Goal: Task Accomplishment & Management: Manage account settings

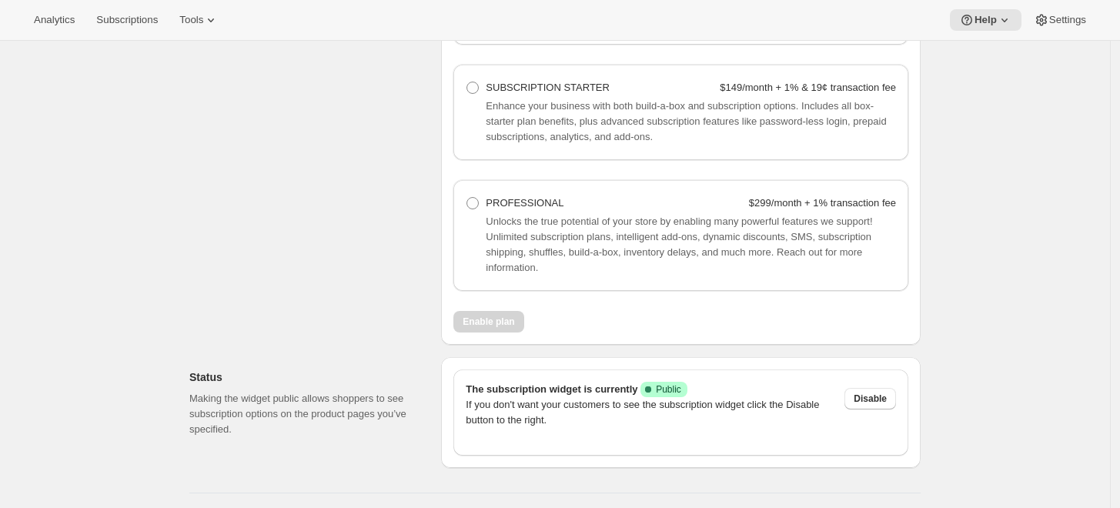
scroll to position [1279, 0]
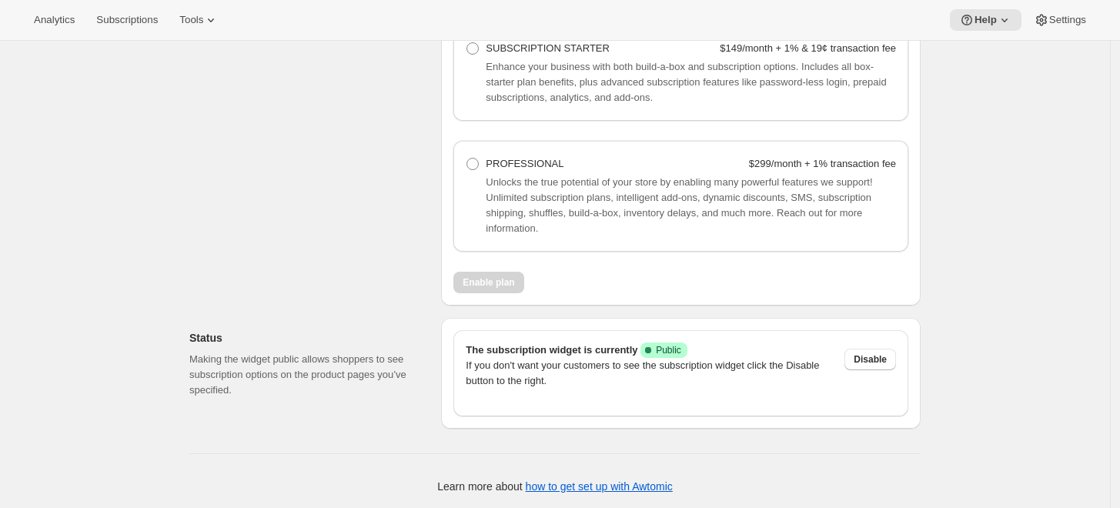
click at [659, 344] on span "Public" at bounding box center [668, 350] width 25 height 12
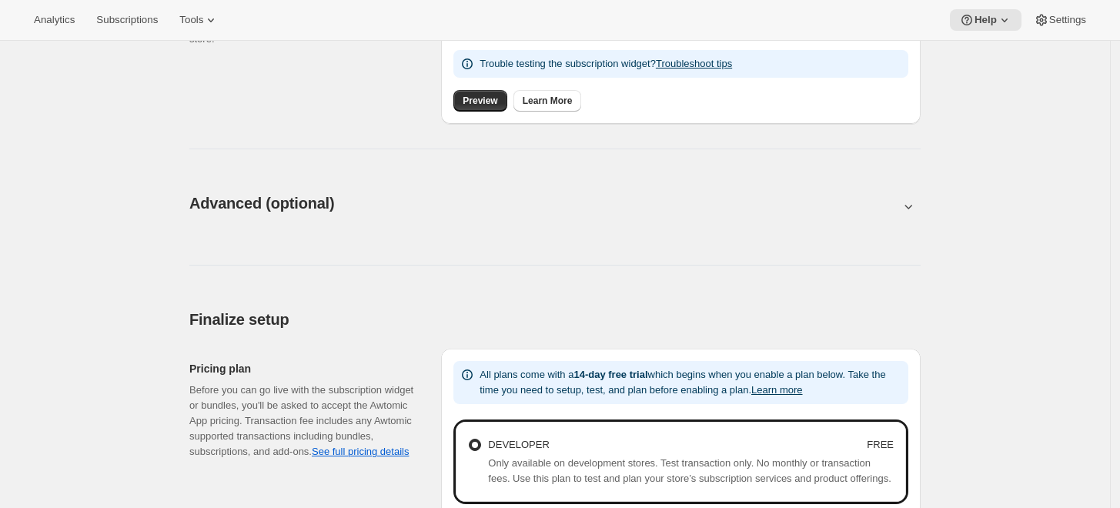
scroll to position [510, 0]
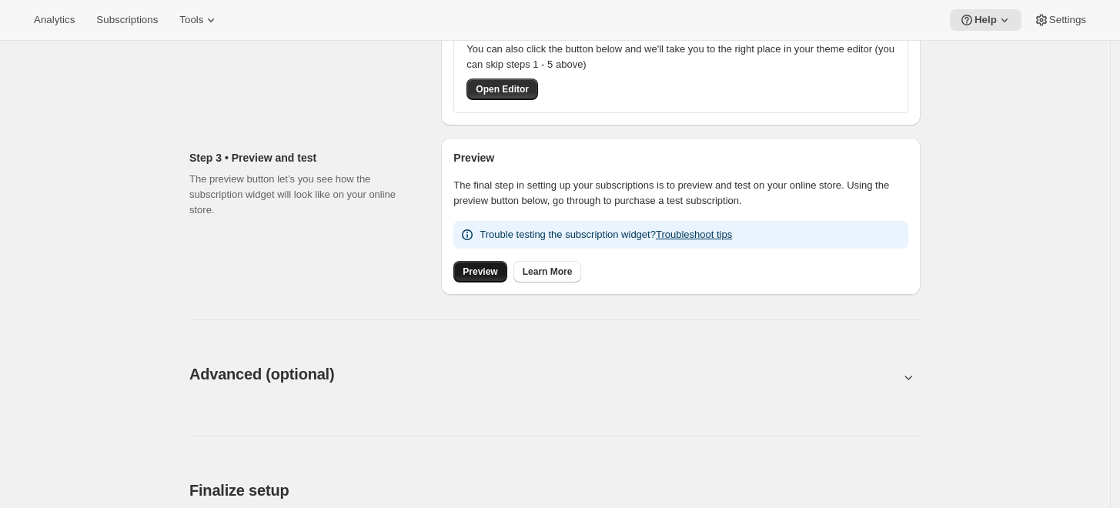
click at [488, 274] on span "Preview" at bounding box center [480, 272] width 35 height 12
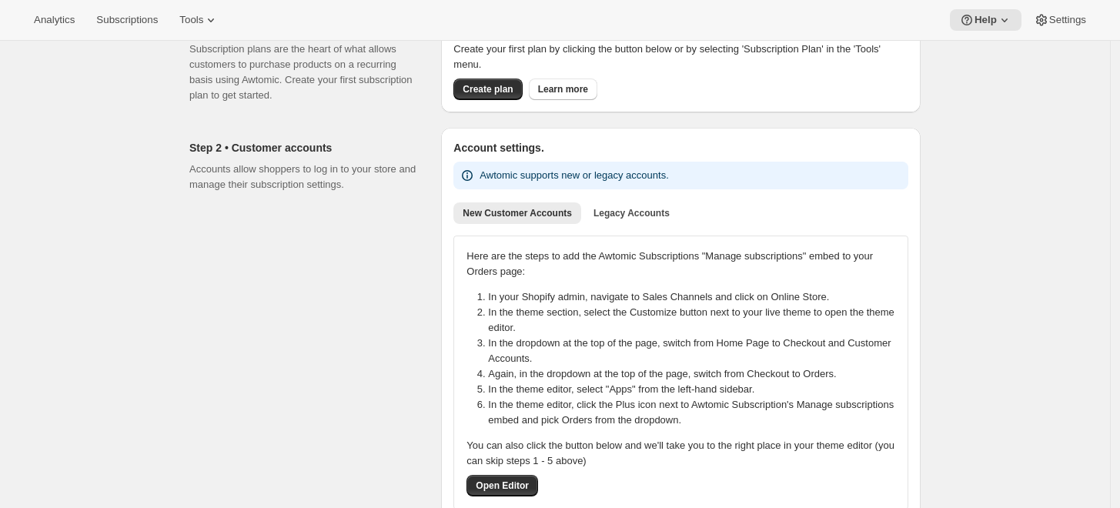
scroll to position [0, 0]
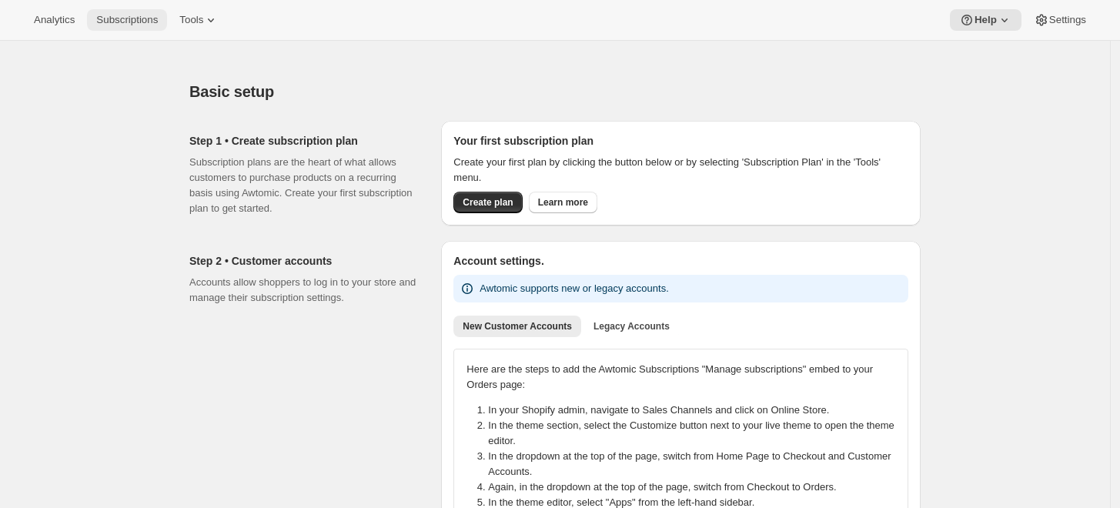
click at [94, 12] on button "Subscriptions" at bounding box center [127, 20] width 80 height 22
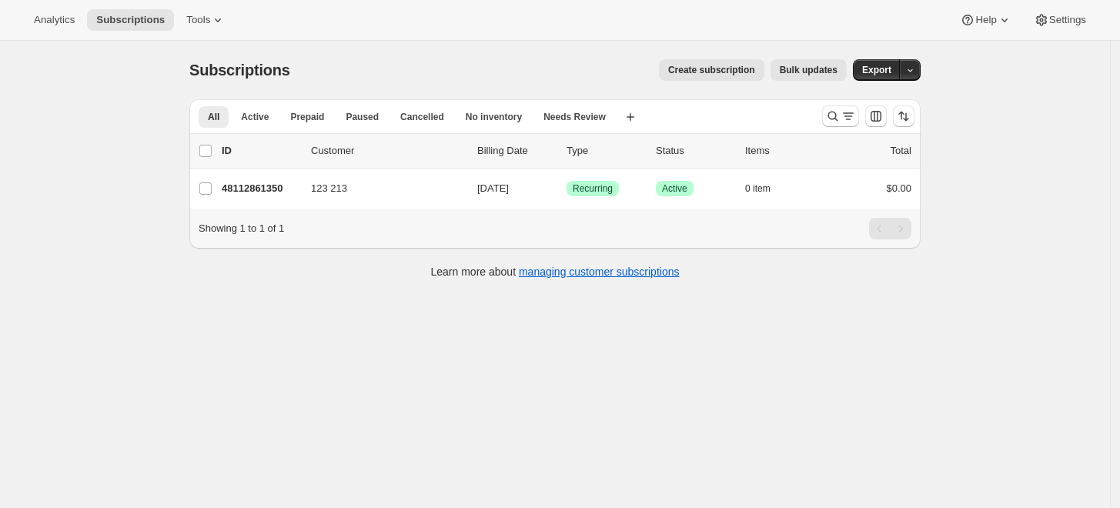
click at [804, 356] on div "Subscriptions. This page is ready Subscriptions Create subscription Bulk update…" at bounding box center [555, 295] width 1110 height 508
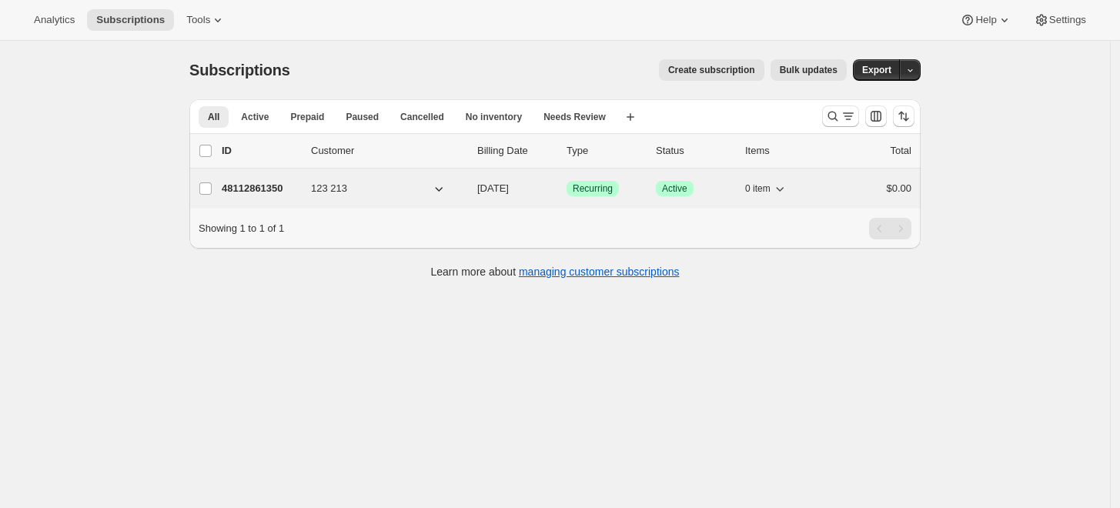
click at [292, 192] on p "48112861350" at bounding box center [260, 188] width 77 height 15
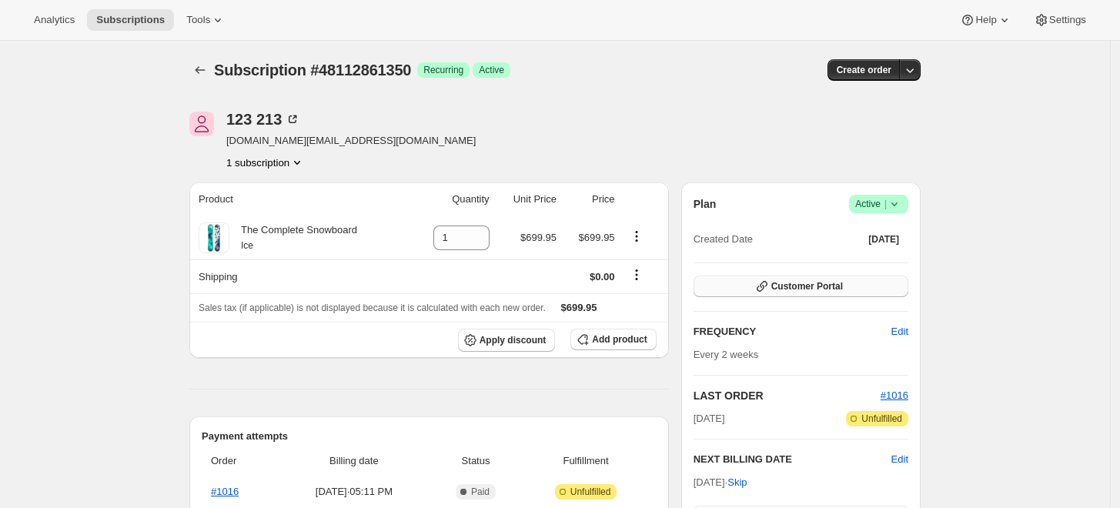
click at [800, 289] on span "Customer Portal" at bounding box center [807, 286] width 72 height 12
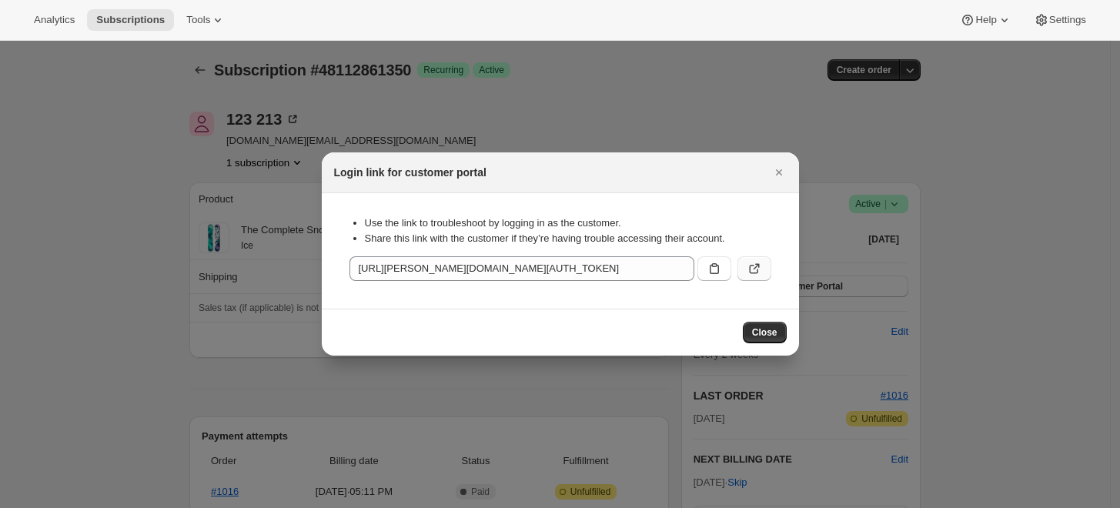
click at [760, 272] on icon ":r37:" at bounding box center [754, 268] width 15 height 15
drag, startPoint x: 776, startPoint y: 170, endPoint x: 366, endPoint y: 70, distance: 422.3
click at [775, 171] on icon "Close" at bounding box center [778, 172] width 15 height 15
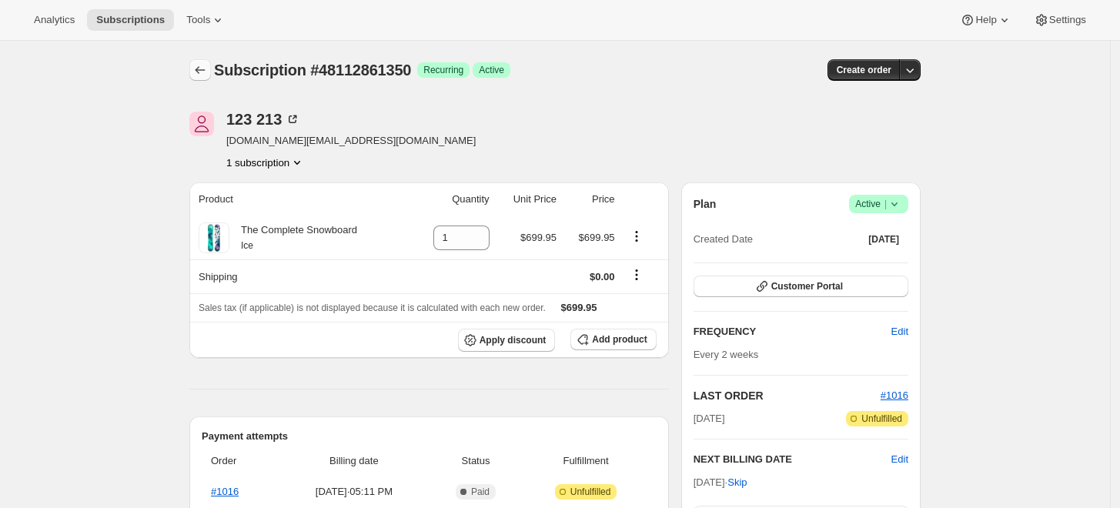
click at [206, 66] on icon "Subscriptions" at bounding box center [199, 69] width 15 height 15
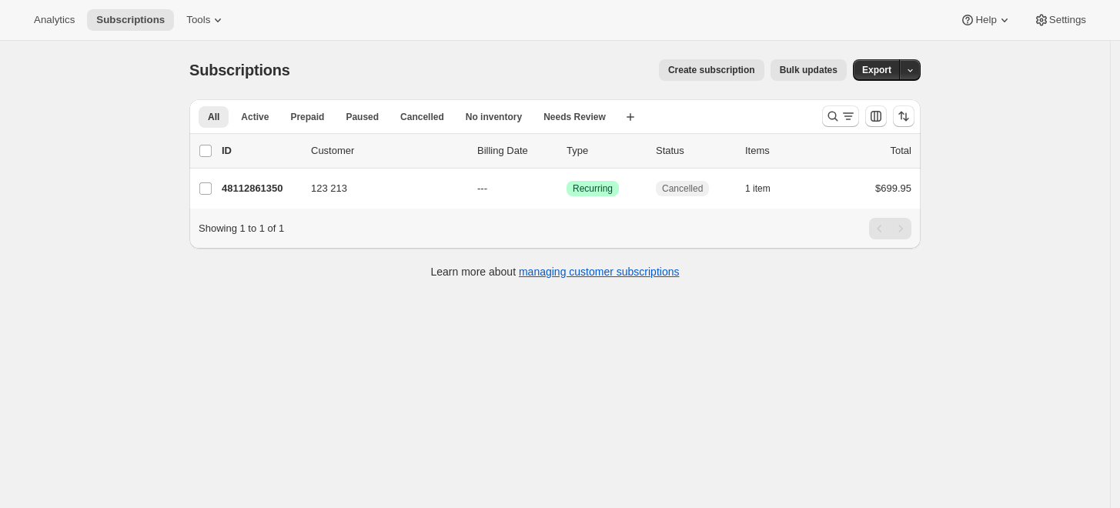
click at [837, 342] on div "Subscriptions. This page is ready Subscriptions Create subscription Bulk update…" at bounding box center [555, 295] width 1110 height 508
